Goal: Information Seeking & Learning: Check status

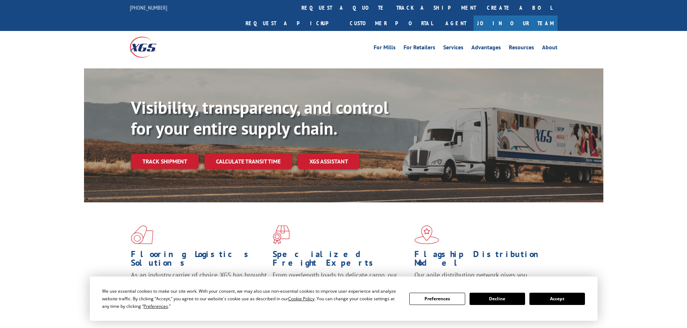
click at [188, 154] on link "Track shipment" at bounding box center [165, 161] width 68 height 15
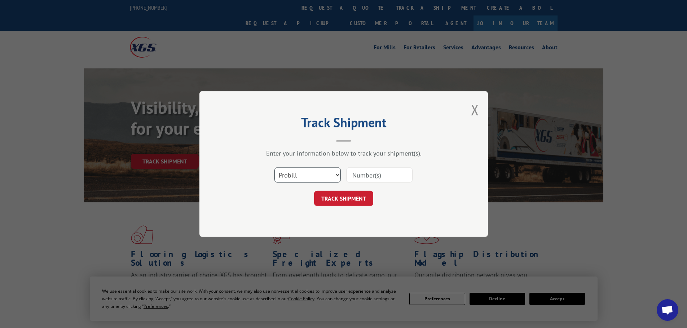
click at [302, 179] on select "Select category... Probill BOL PO" at bounding box center [307, 175] width 66 height 15
select select "bol"
click at [274, 168] on select "Select category... Probill BOL PO" at bounding box center [307, 175] width 66 height 15
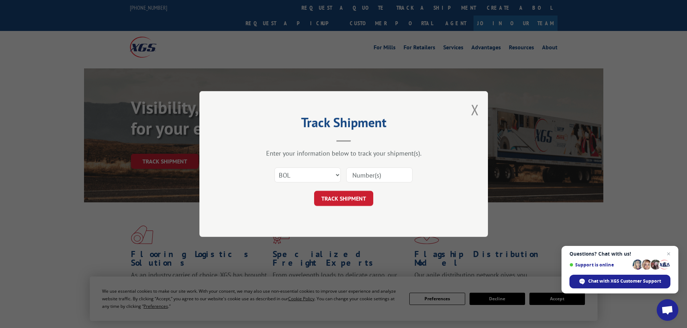
click at [355, 178] on input at bounding box center [379, 175] width 66 height 15
paste input "7083066"
type input "7083066"
click at [357, 196] on button "TRACK SHIPMENT" at bounding box center [343, 198] width 59 height 15
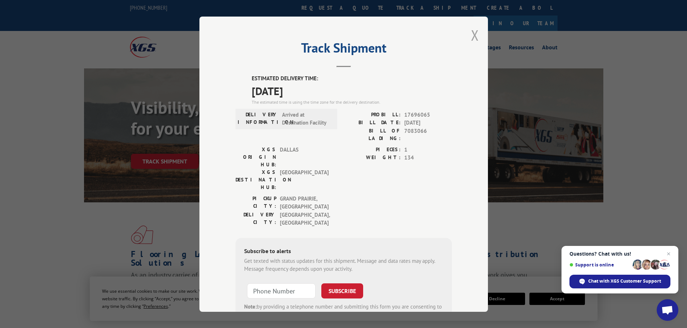
click at [473, 39] on button "Close modal" at bounding box center [475, 35] width 8 height 19
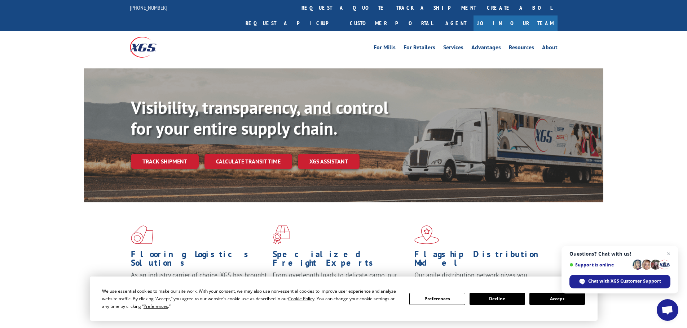
click at [142, 154] on link "Track shipment" at bounding box center [165, 161] width 68 height 15
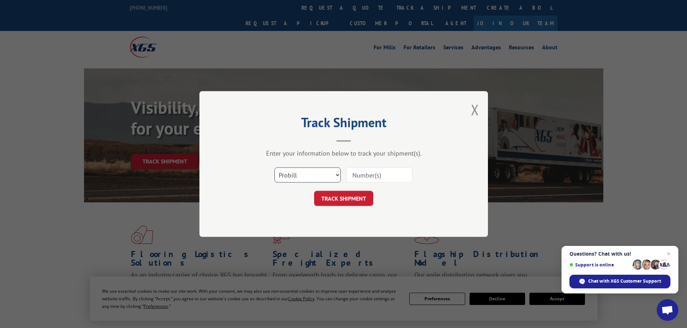
click at [309, 175] on select "Select category... Probill BOL PO" at bounding box center [307, 175] width 66 height 15
select select "bol"
click at [274, 168] on select "Select category... Probill BOL PO" at bounding box center [307, 175] width 66 height 15
click at [367, 176] on input at bounding box center [379, 175] width 66 height 15
paste input "5624125"
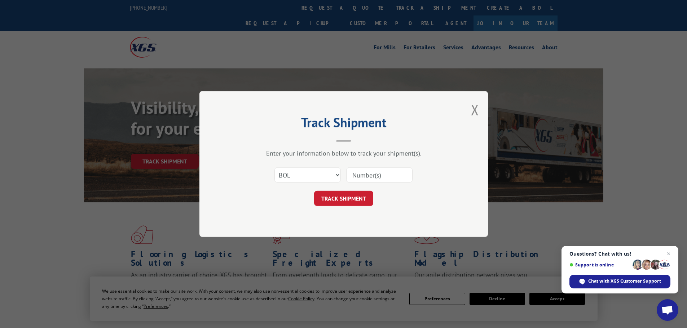
type input "5624125"
click button "TRACK SHIPMENT" at bounding box center [343, 198] width 59 height 15
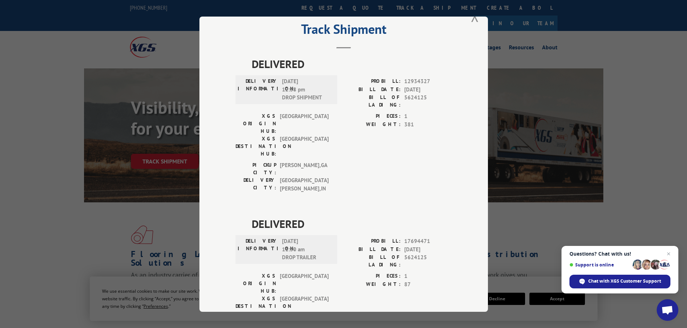
scroll to position [29, 0]
